Goal: Complete application form

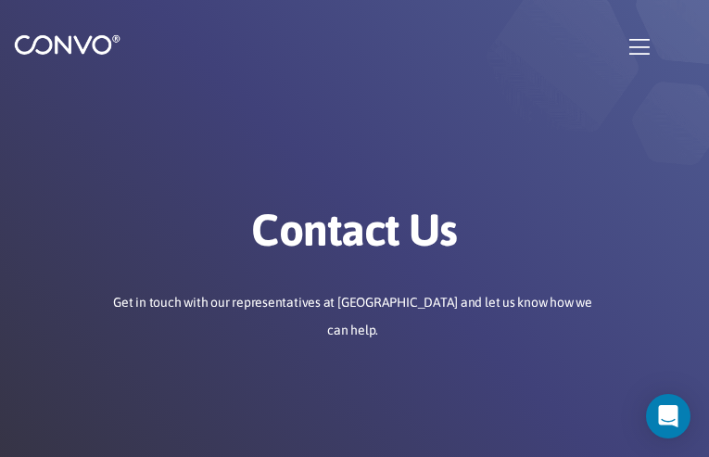
type input "NPbgxfgKry"
type input "oqocohit95@gmail.com"
type input "CQCSFUOACBvhh"
type input "BNNoeCygLgDLMK"
type input "ZzkjFuvJKlw"
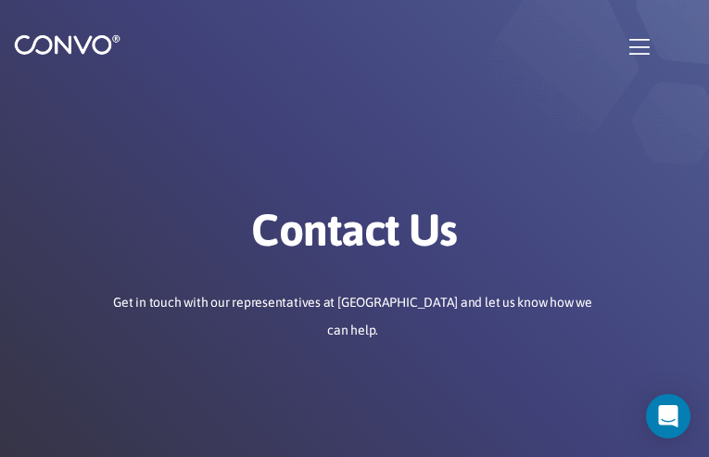
type input "rdGLoiGFAhmtad"
type input "oqocohit95@gmail.com"
type input "shagzFqdPkkGqbI"
type input "eljgYlZXyzIHFCJ"
checkbox input"] "false"
